Goal: Information Seeking & Learning: Learn about a topic

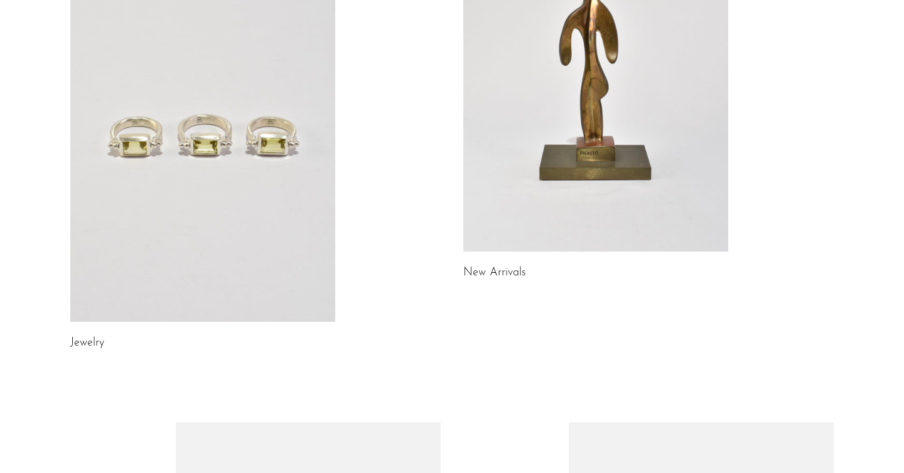
scroll to position [302, 0]
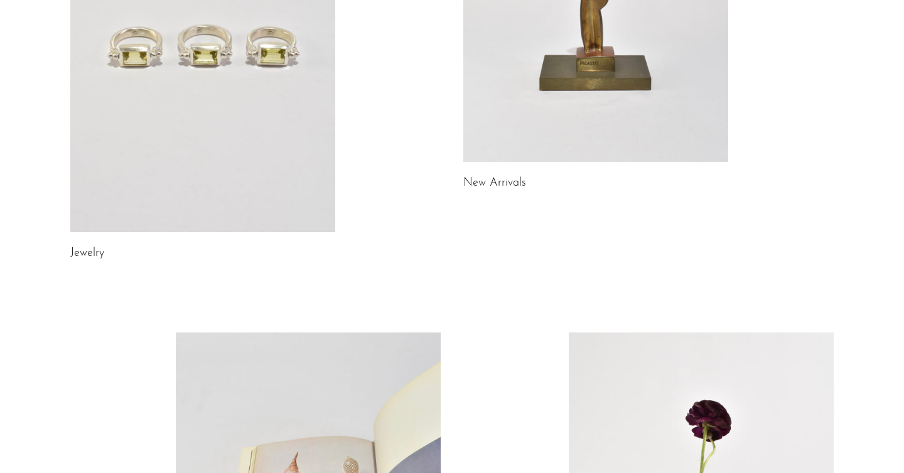
click at [178, 202] on link at bounding box center [202, 46] width 265 height 371
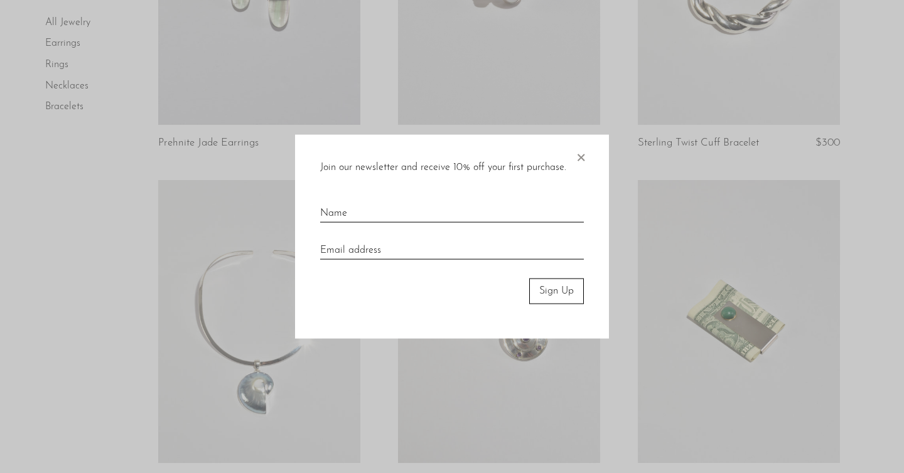
scroll to position [377, 0]
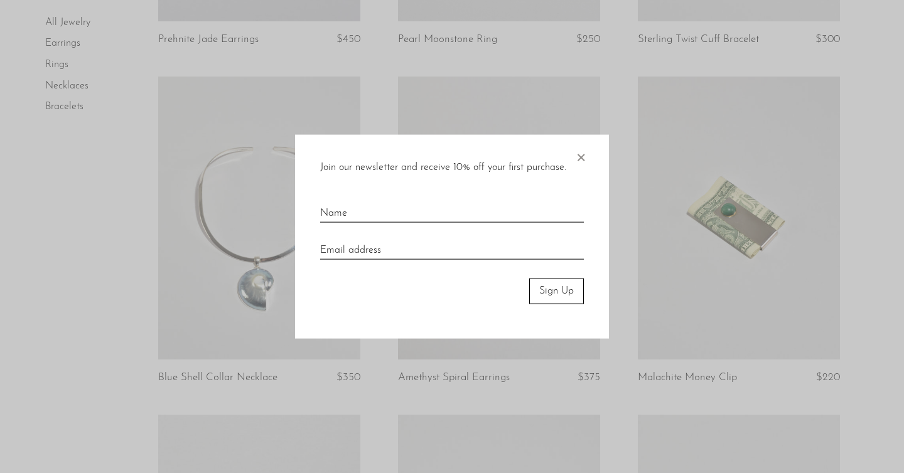
click at [584, 156] on span "×" at bounding box center [580, 155] width 13 height 40
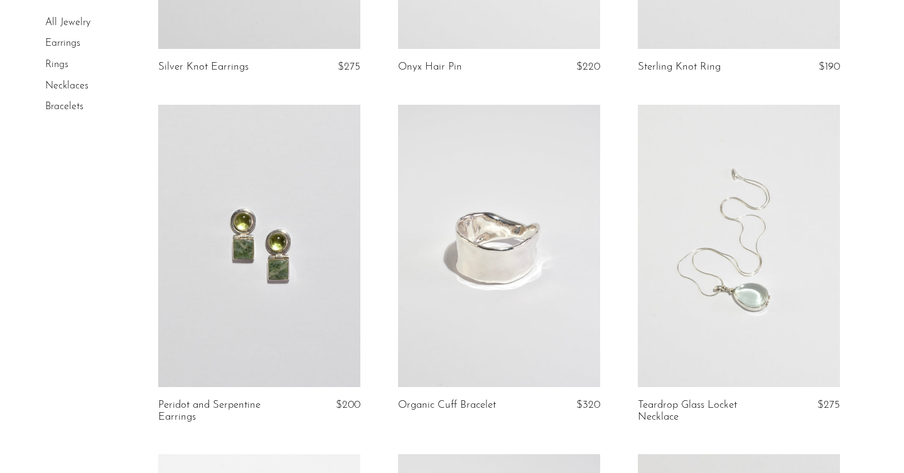
scroll to position [1171, 0]
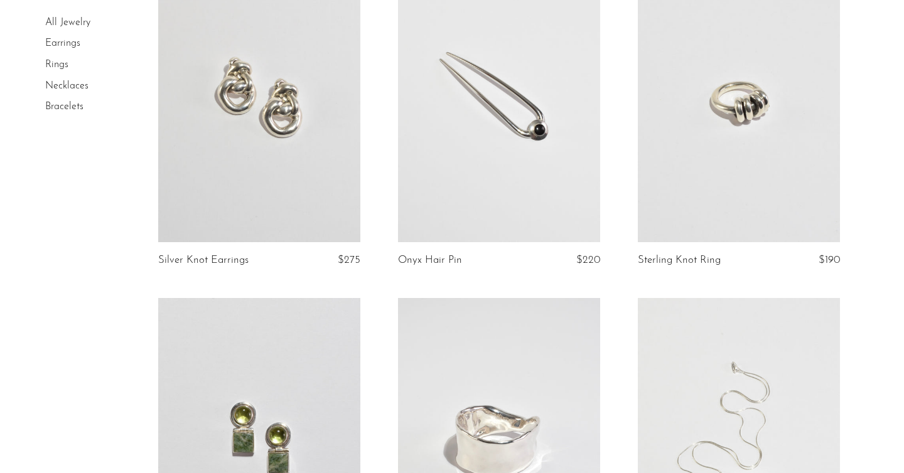
click at [733, 93] on link at bounding box center [739, 100] width 202 height 283
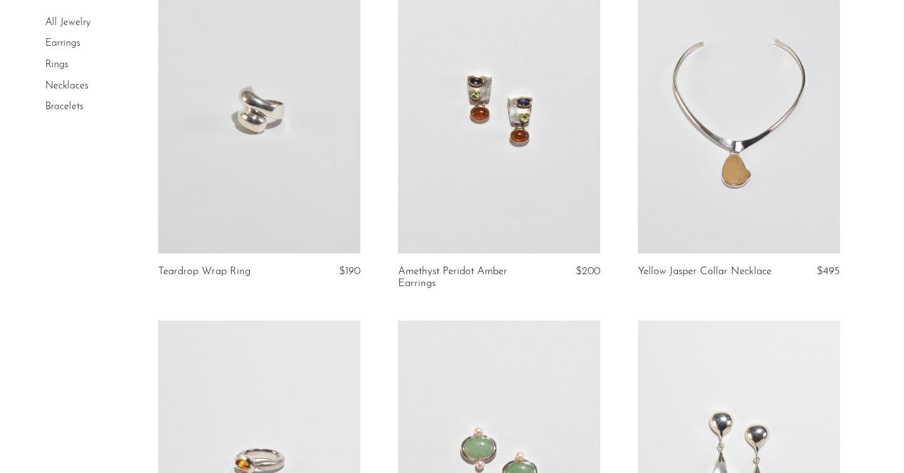
scroll to position [4054, 0]
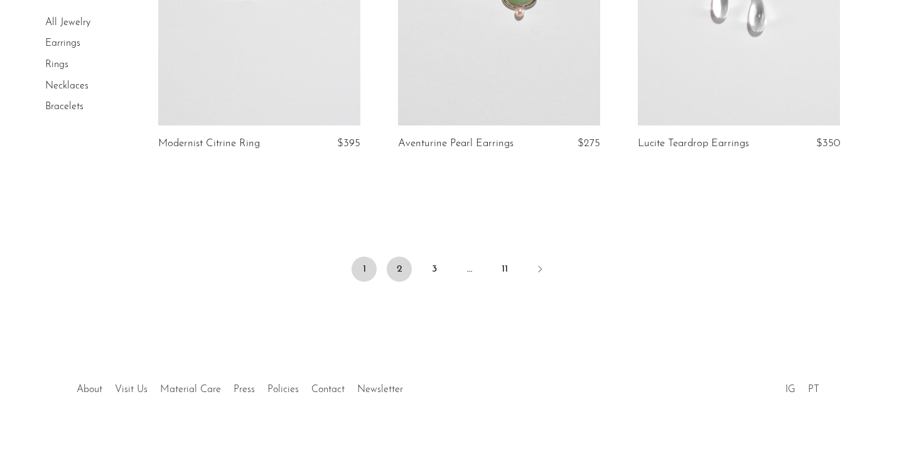
click at [400, 271] on link "2" at bounding box center [399, 269] width 25 height 25
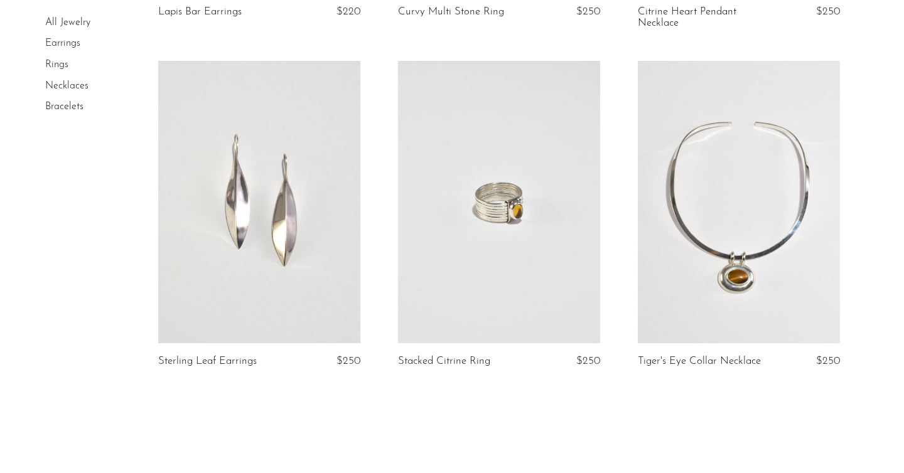
scroll to position [3872, 0]
click at [770, 277] on link at bounding box center [739, 201] width 202 height 283
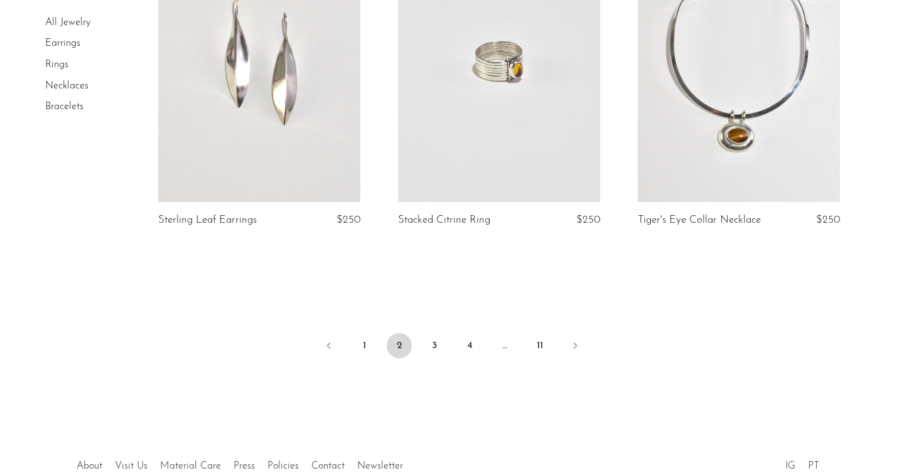
scroll to position [4089, 0]
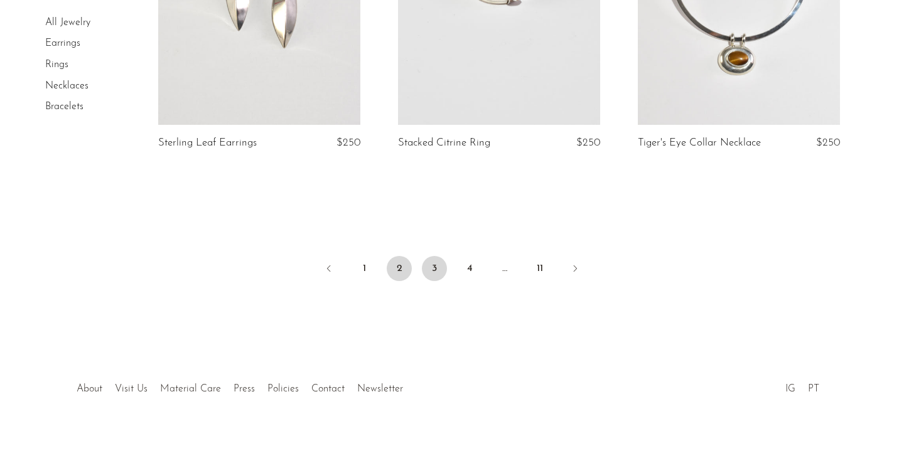
click at [436, 267] on link "3" at bounding box center [434, 268] width 25 height 25
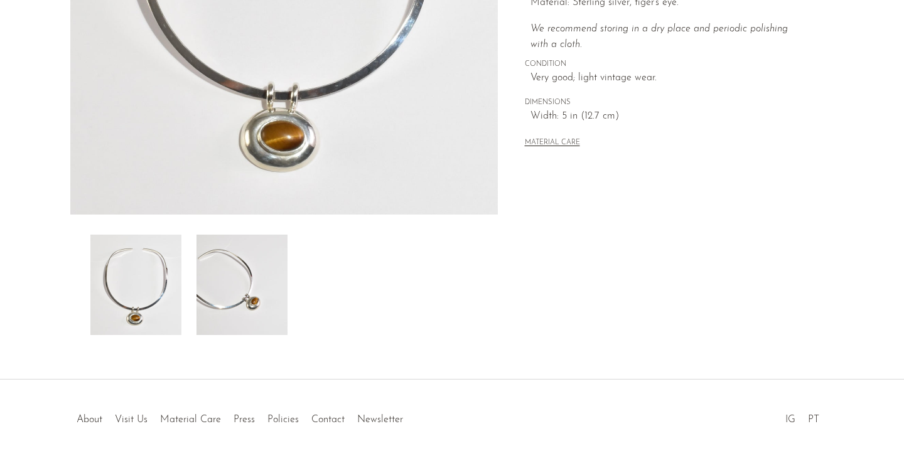
scroll to position [344, 0]
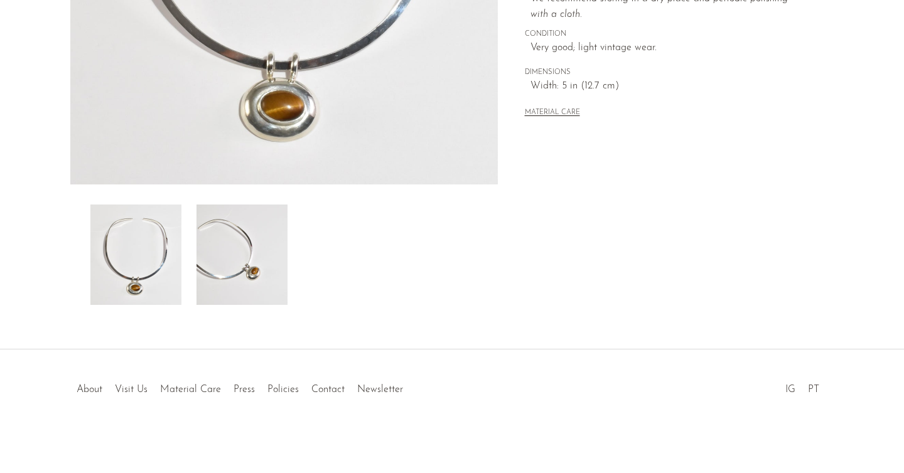
click at [213, 264] on img at bounding box center [241, 255] width 91 height 100
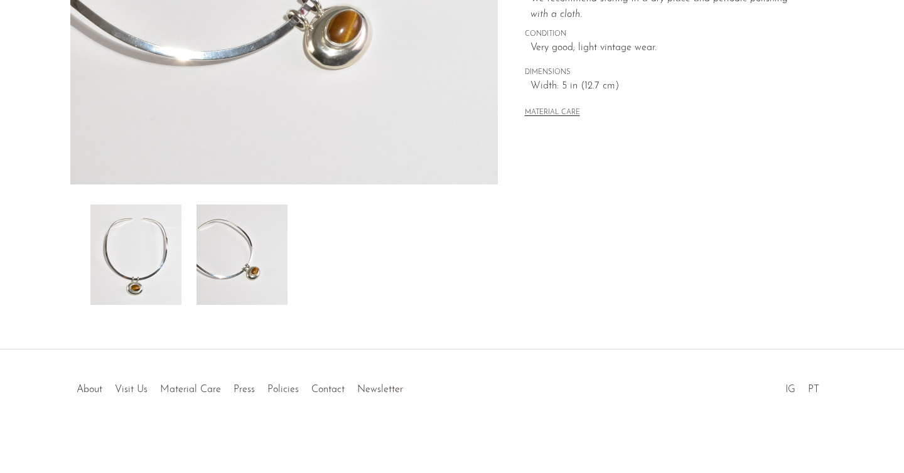
scroll to position [214, 0]
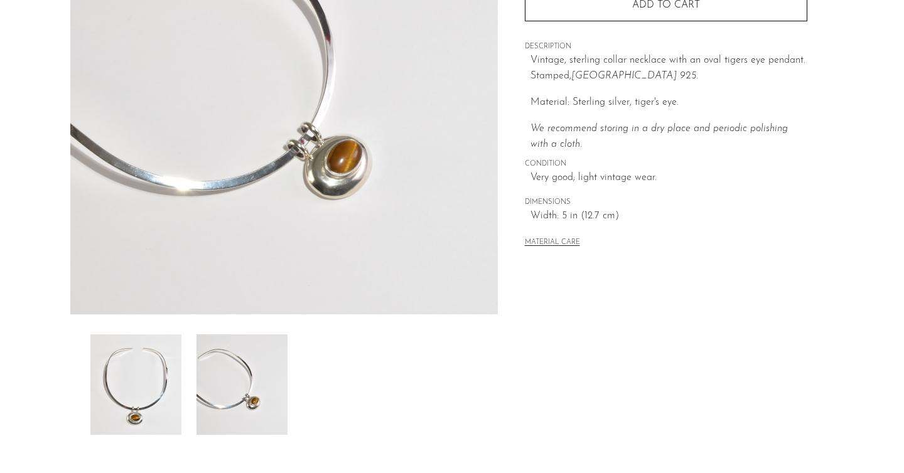
click at [342, 172] on img at bounding box center [283, 79] width 427 height 471
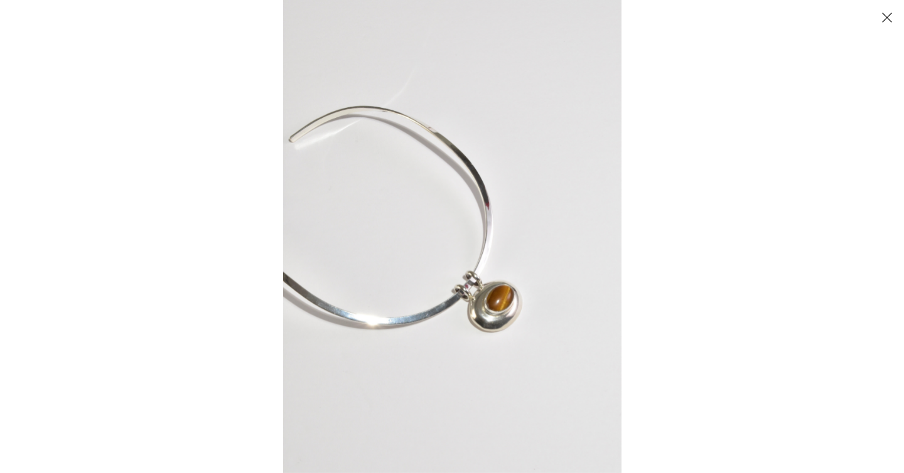
click at [505, 308] on img at bounding box center [452, 236] width 338 height 473
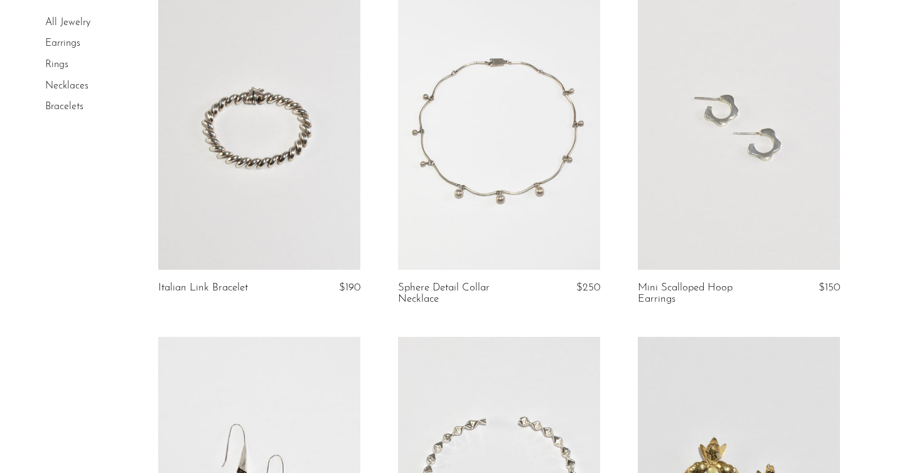
scroll to position [1156, 0]
click at [509, 207] on link at bounding box center [499, 127] width 202 height 283
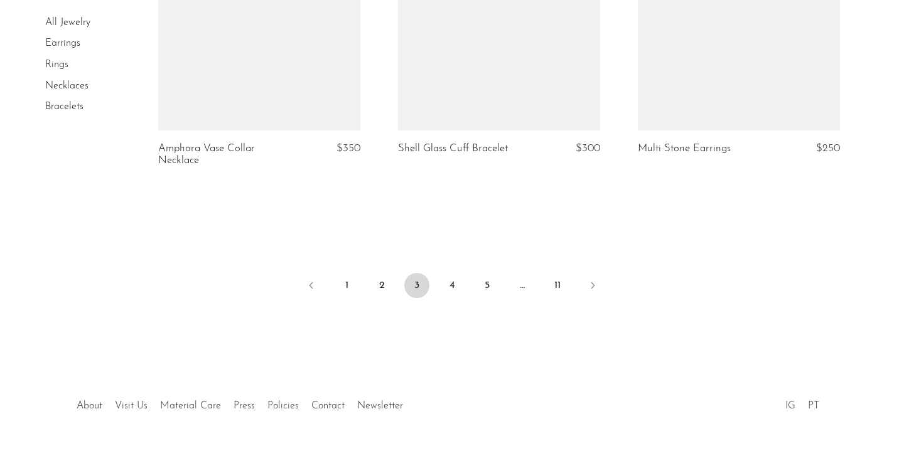
scroll to position [4066, 0]
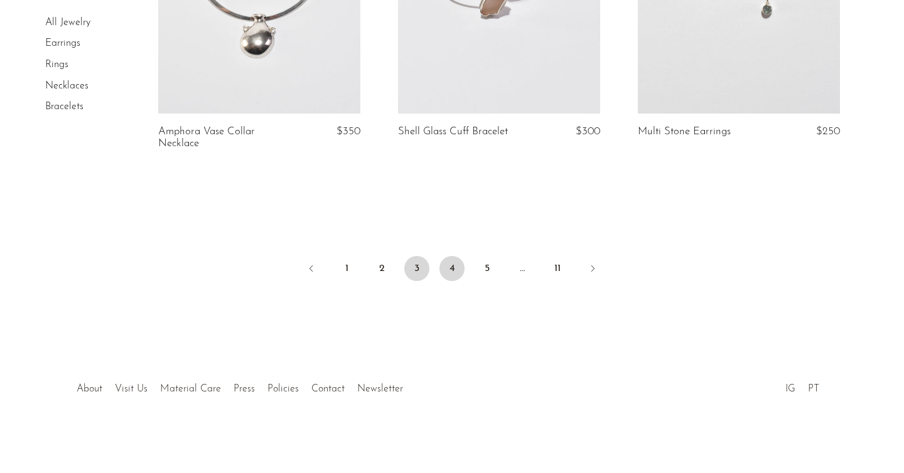
click at [451, 272] on link "4" at bounding box center [451, 268] width 25 height 25
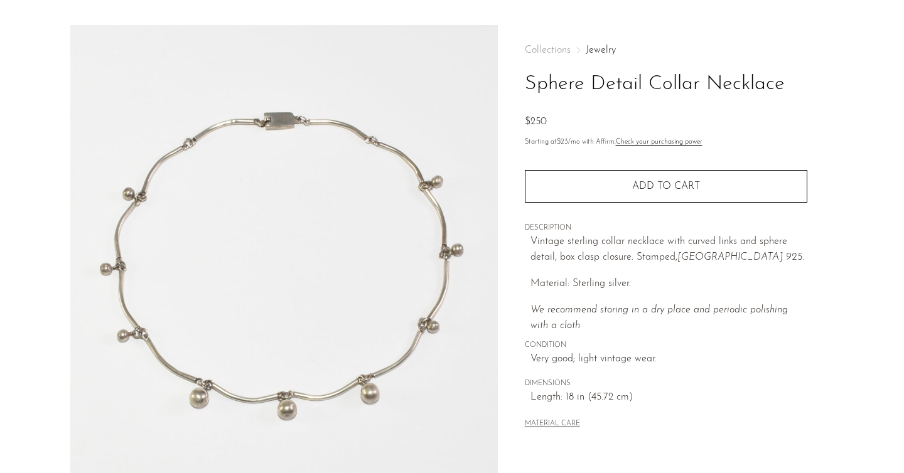
scroll to position [190, 0]
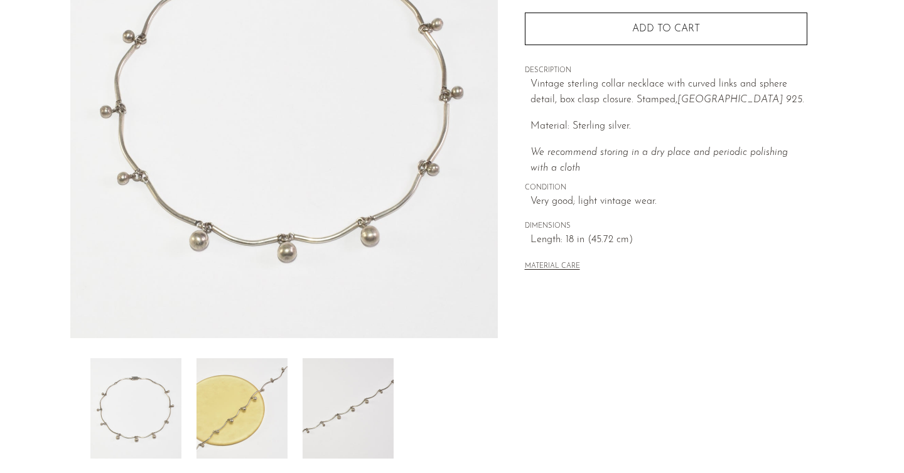
click at [279, 419] on img at bounding box center [241, 408] width 91 height 100
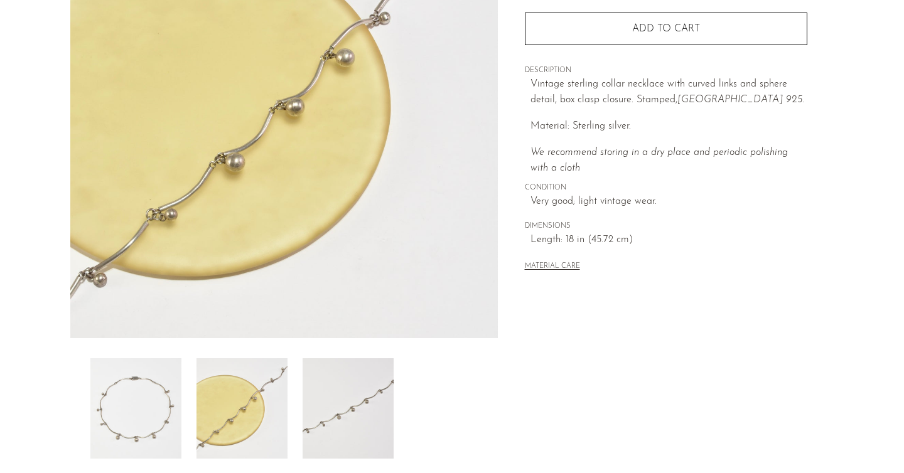
click at [362, 422] on img at bounding box center [348, 408] width 91 height 100
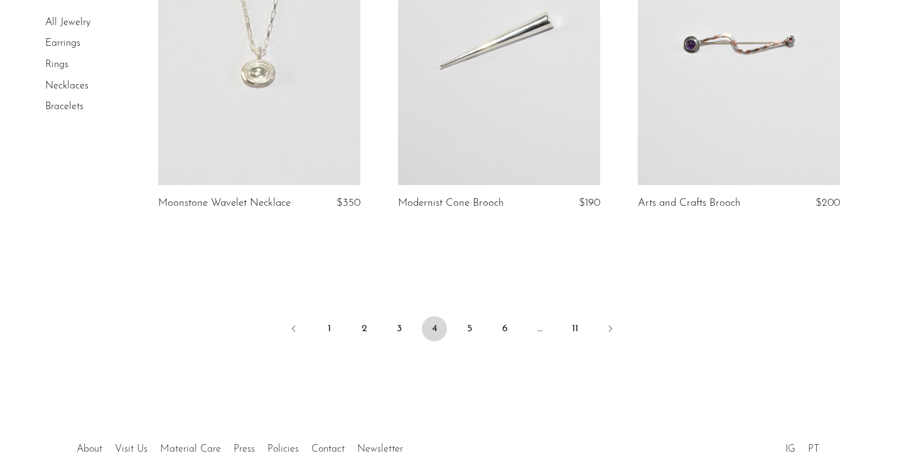
scroll to position [4054, 0]
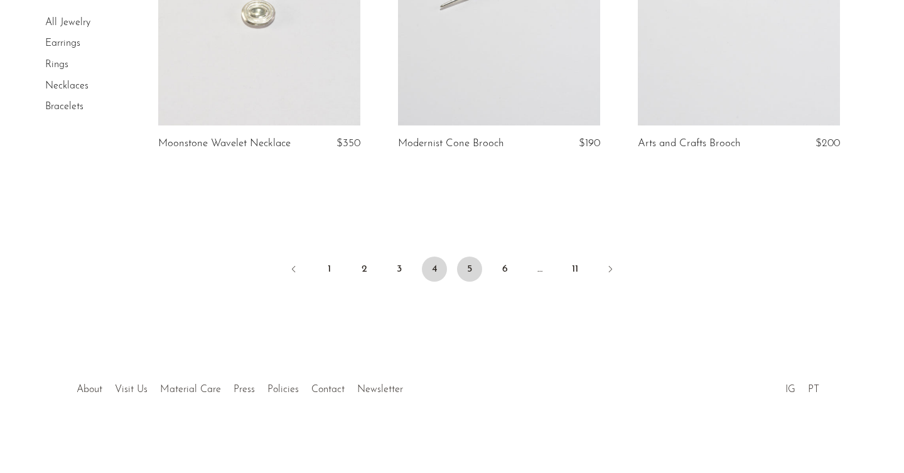
click at [468, 279] on link "5" at bounding box center [469, 269] width 25 height 25
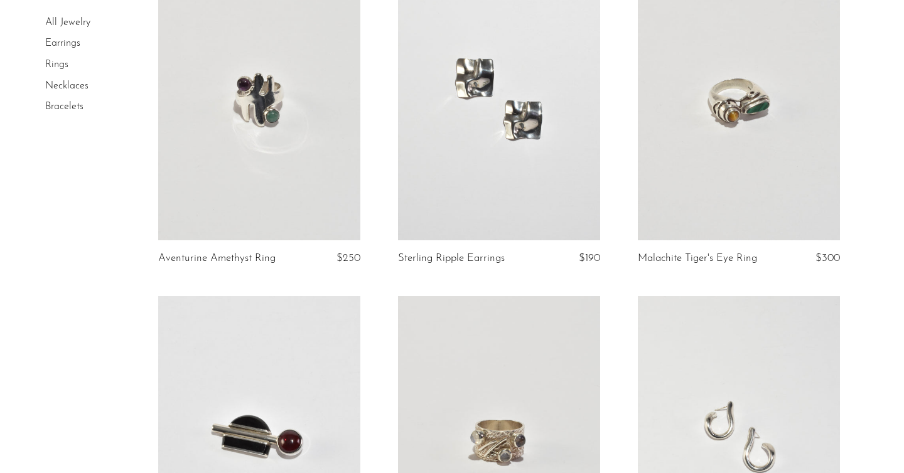
scroll to position [1728, 0]
